Goal: Information Seeking & Learning: Find specific fact

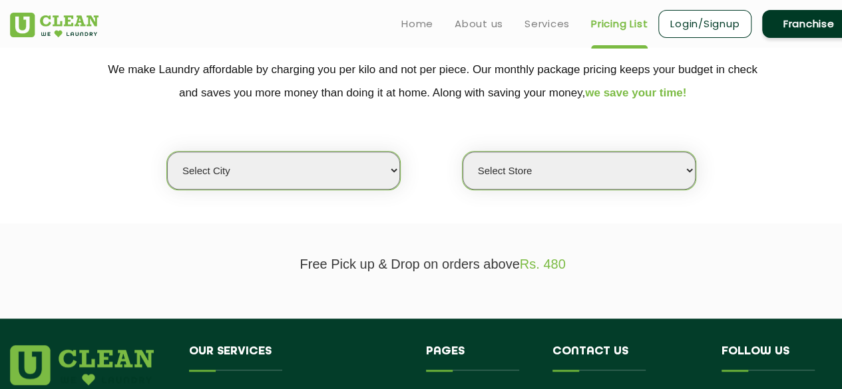
scroll to position [266, 0]
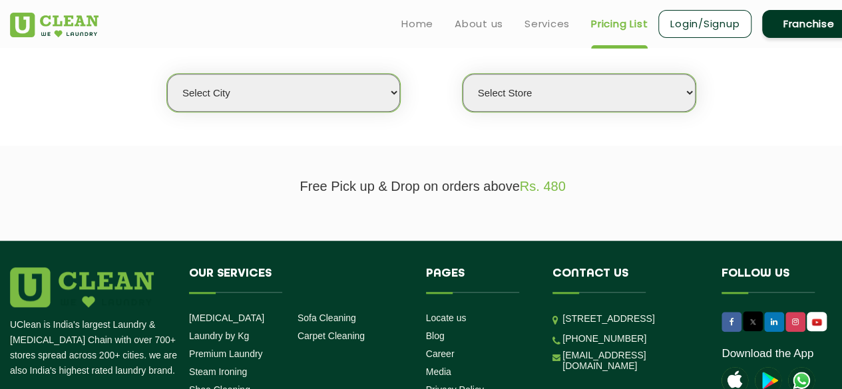
scroll to position [200, 0]
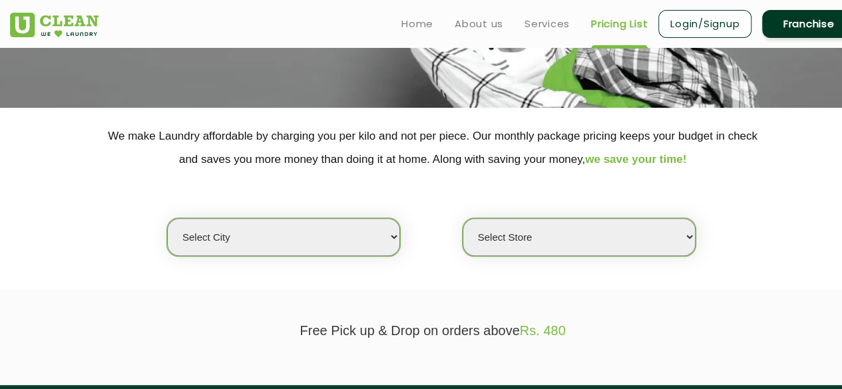
click at [351, 232] on select "Select city [GEOGRAPHIC_DATA] [GEOGRAPHIC_DATA] [GEOGRAPHIC_DATA] [GEOGRAPHIC_D…" at bounding box center [283, 237] width 233 height 38
select select "47"
click at [167, 218] on select "Select city [GEOGRAPHIC_DATA] [GEOGRAPHIC_DATA] [GEOGRAPHIC_DATA] [GEOGRAPHIC_D…" at bounding box center [283, 237] width 233 height 38
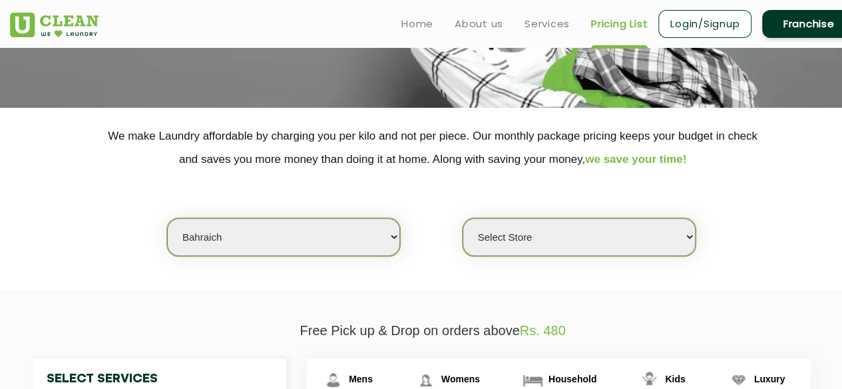
click at [523, 223] on select "Select Store [GEOGRAPHIC_DATA]" at bounding box center [579, 237] width 233 height 38
select select "161"
click at [463, 218] on select "Select Store [GEOGRAPHIC_DATA]" at bounding box center [579, 237] width 233 height 38
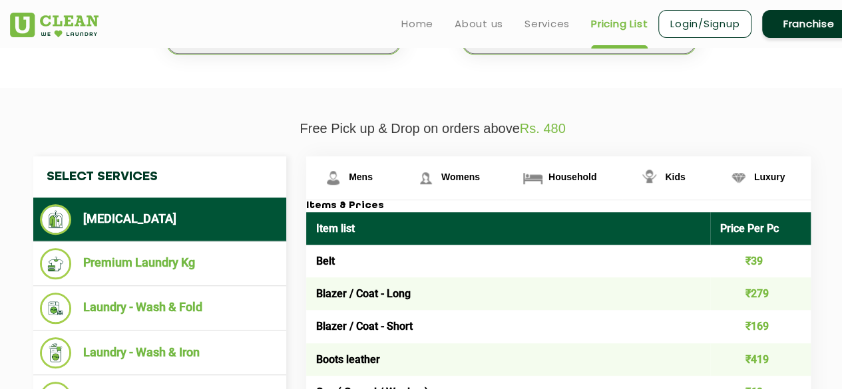
scroll to position [399, 0]
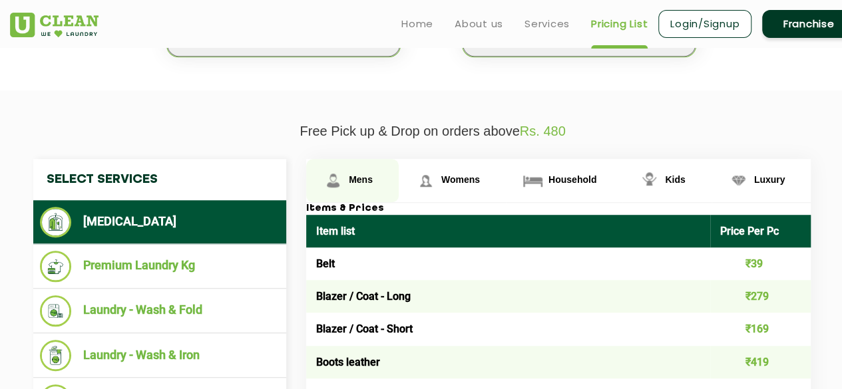
click at [335, 182] on img at bounding box center [332, 180] width 23 height 23
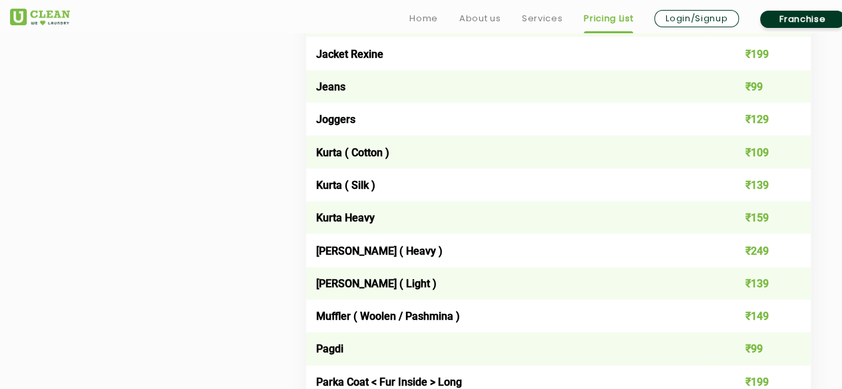
scroll to position [1398, 0]
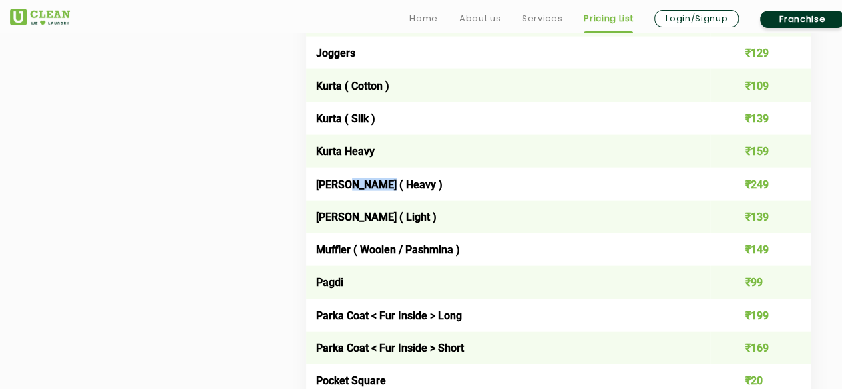
drag, startPoint x: 344, startPoint y: 191, endPoint x: 382, endPoint y: 196, distance: 38.3
click at [386, 194] on td "Kurta Payjama ( Heavy )" at bounding box center [508, 184] width 404 height 33
copy td "Payjama"
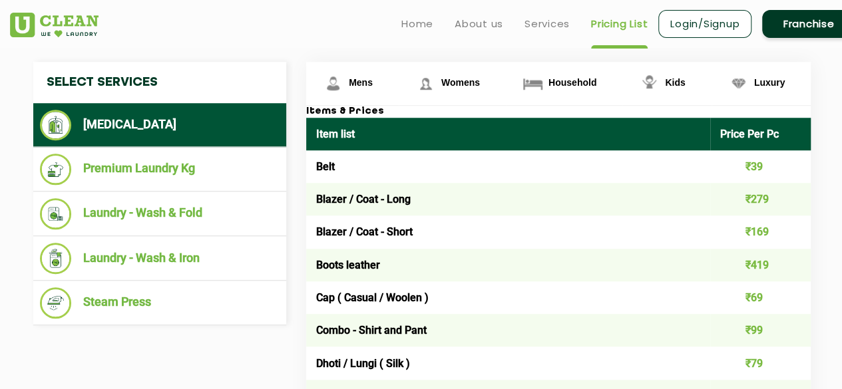
scroll to position [466, 0]
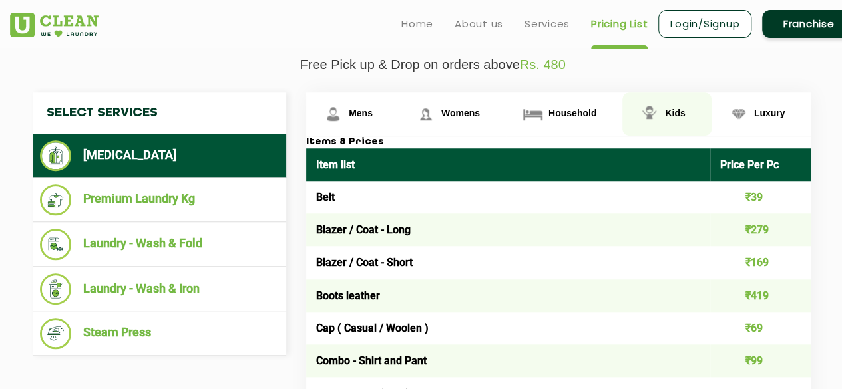
click at [399, 122] on link "Kids" at bounding box center [352, 114] width 93 height 43
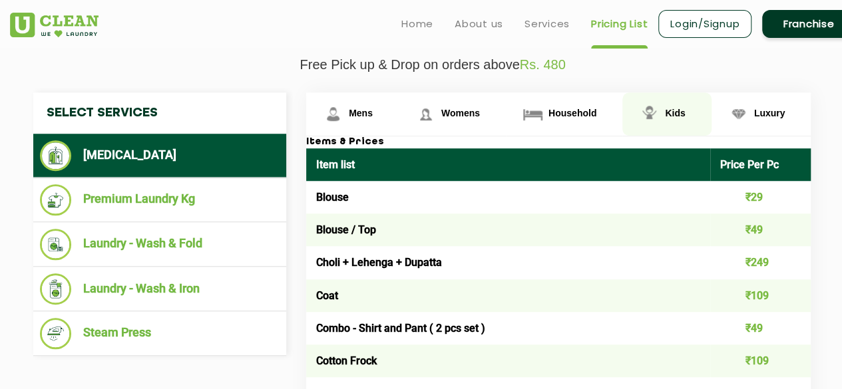
click at [675, 110] on span "Kids" at bounding box center [675, 113] width 20 height 11
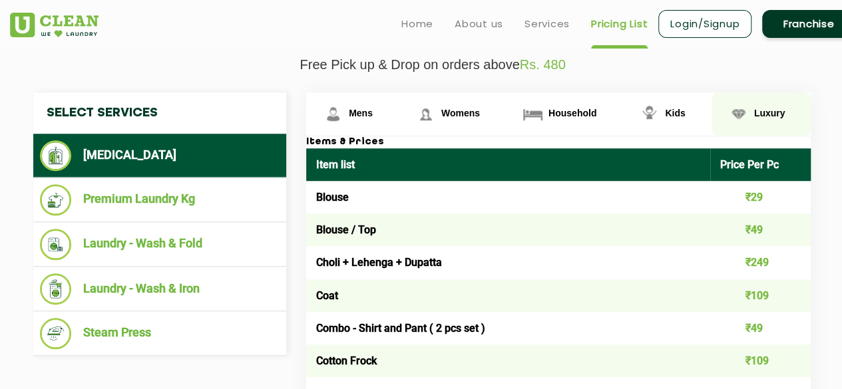
click at [373, 108] on span "Luxury" at bounding box center [361, 113] width 24 height 11
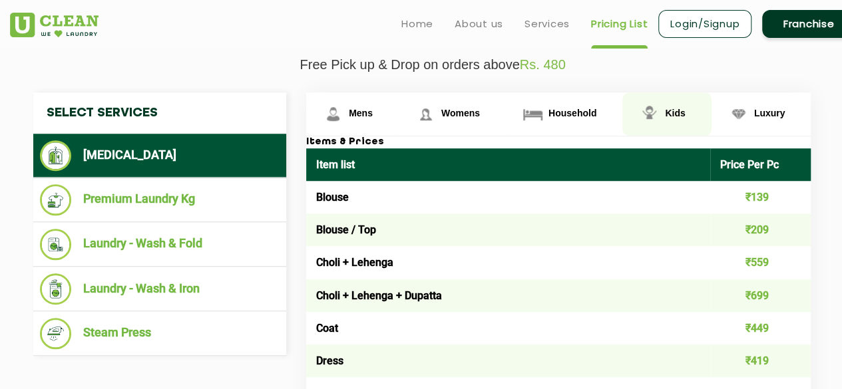
click at [373, 111] on span "Kids" at bounding box center [361, 113] width 24 height 11
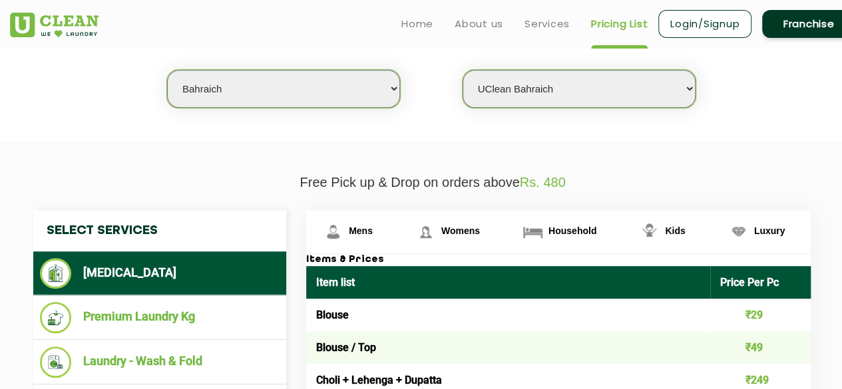
scroll to position [281, 0]
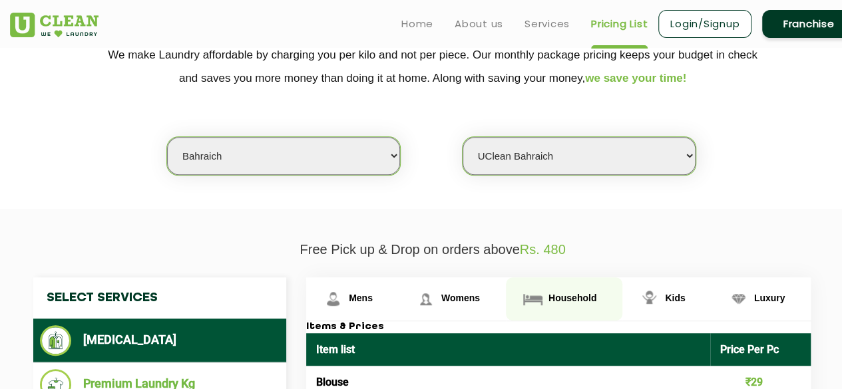
click at [399, 300] on link "Household" at bounding box center [352, 299] width 93 height 43
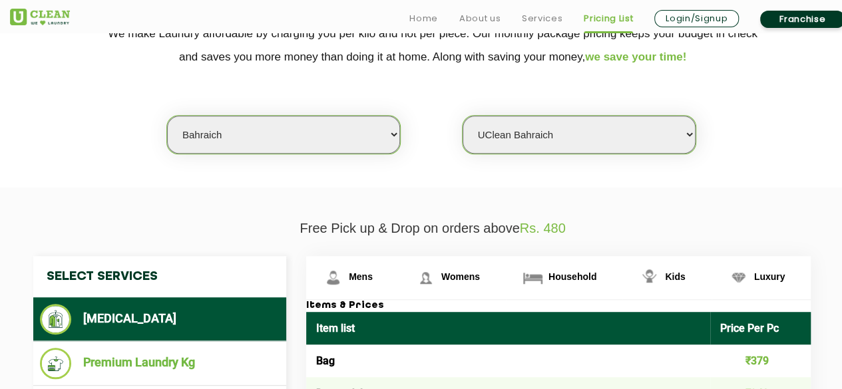
scroll to position [399, 0]
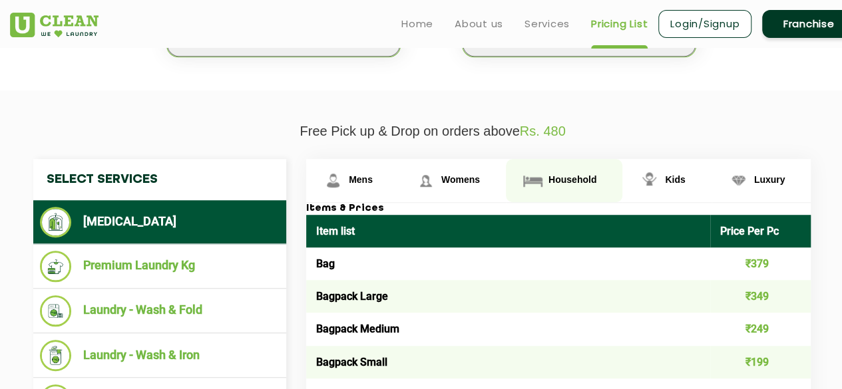
click at [578, 181] on span "Household" at bounding box center [572, 179] width 48 height 11
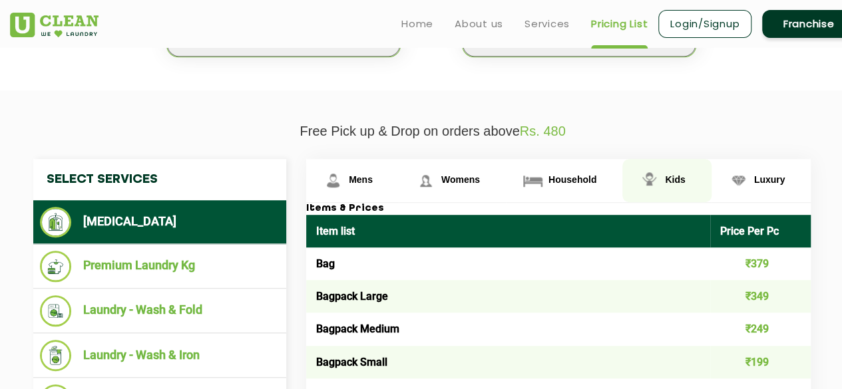
click at [345, 177] on img at bounding box center [332, 180] width 23 height 23
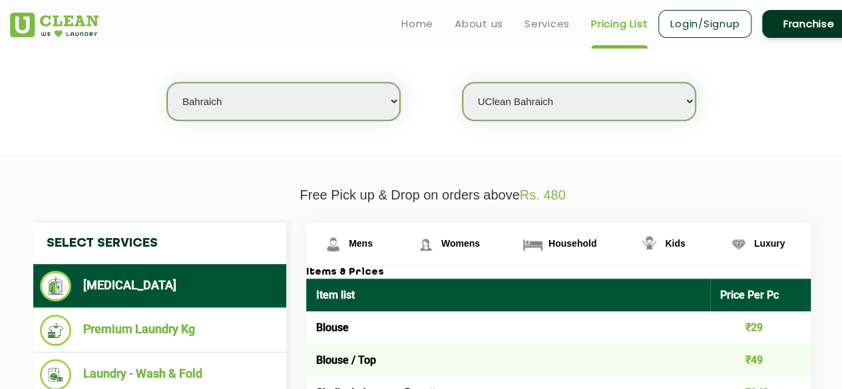
scroll to position [333, 0]
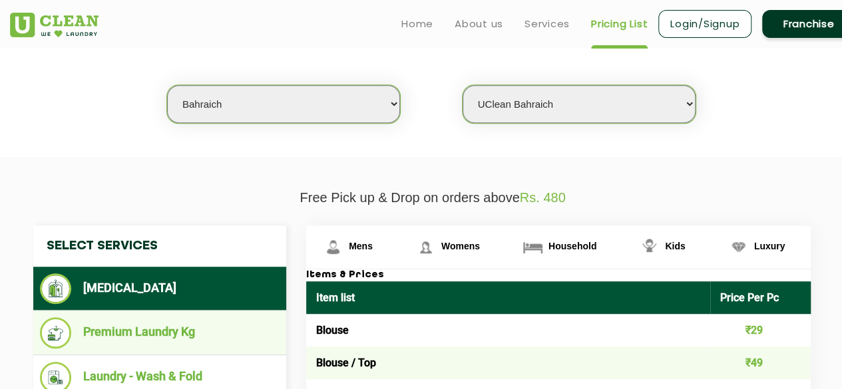
click at [202, 349] on ul "Premium Laundry Kg" at bounding box center [159, 333] width 253 height 45
